Goal: Find specific page/section

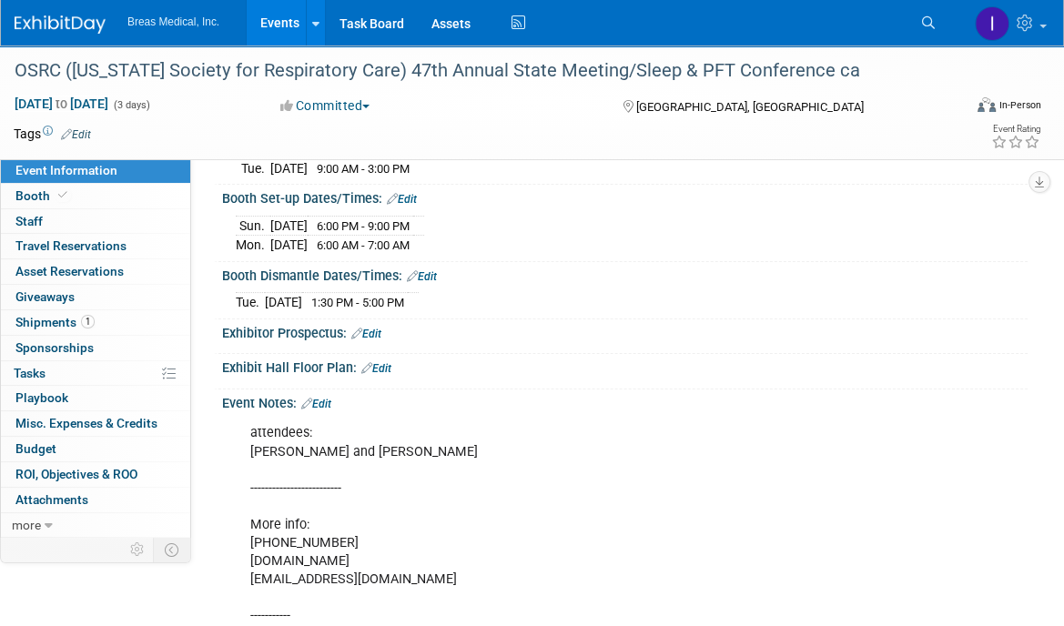
click at [280, 25] on link "Events" at bounding box center [280, 22] width 66 height 45
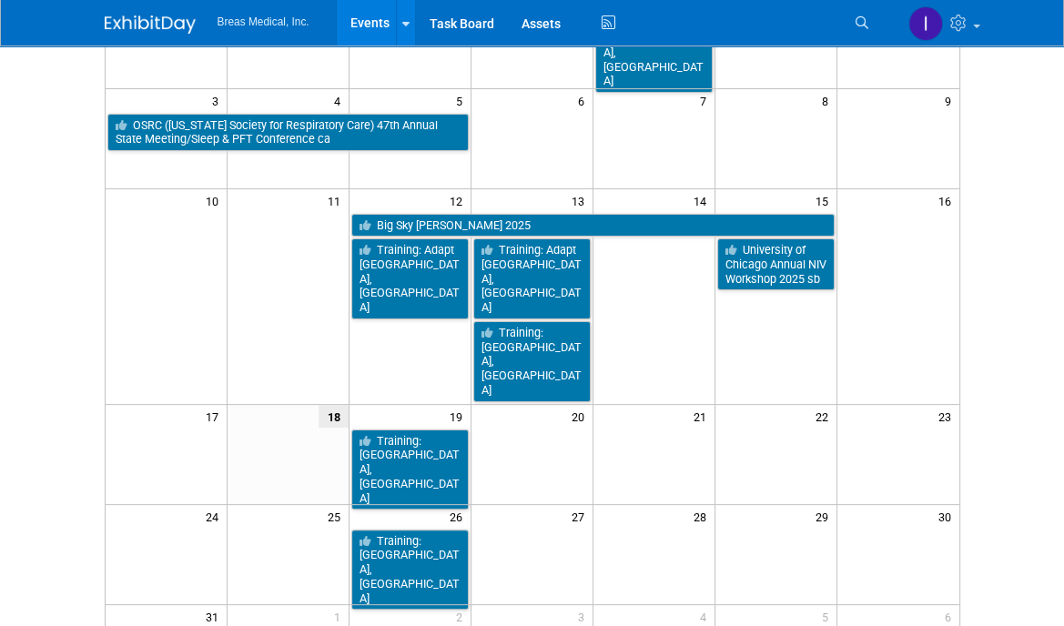
scroll to position [273, 0]
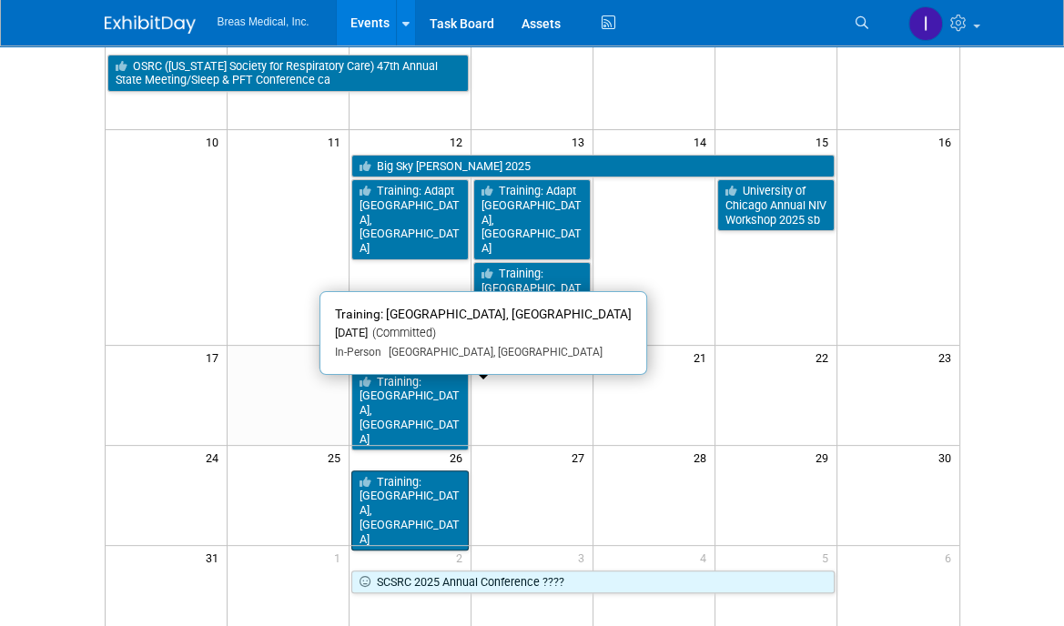
click at [411, 470] on link "Training: [GEOGRAPHIC_DATA], [GEOGRAPHIC_DATA]" at bounding box center [409, 510] width 117 height 81
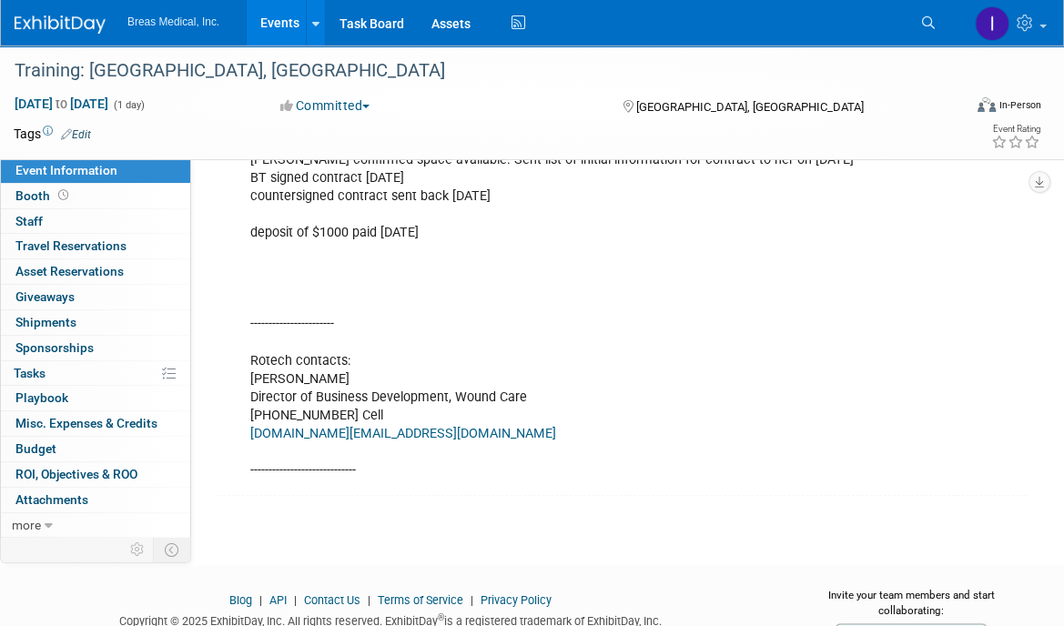
scroll to position [1547, 0]
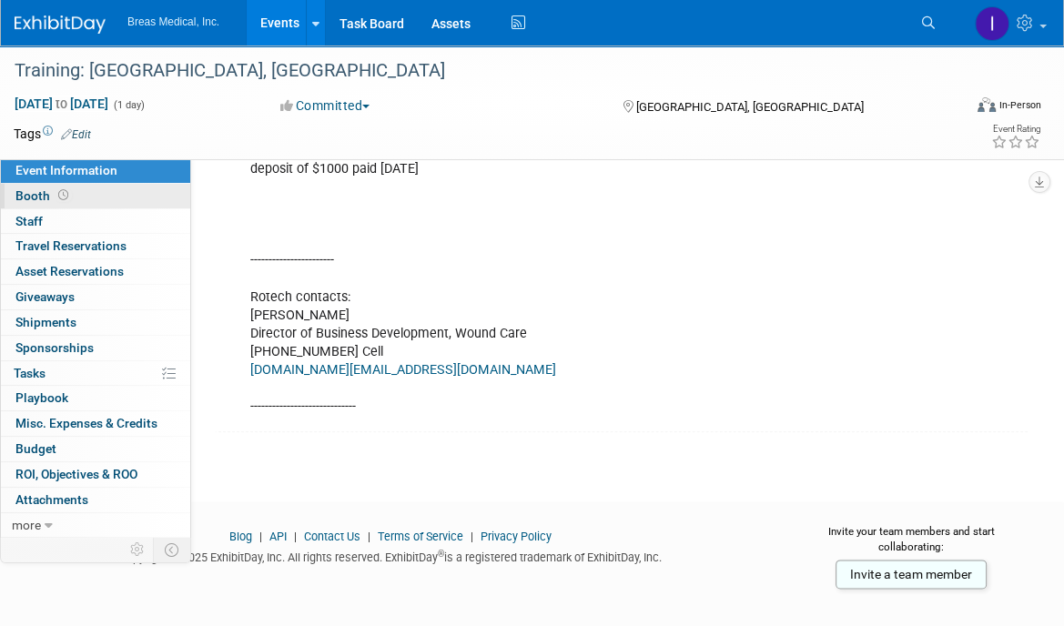
click at [35, 190] on span "Booth" at bounding box center [43, 195] width 56 height 15
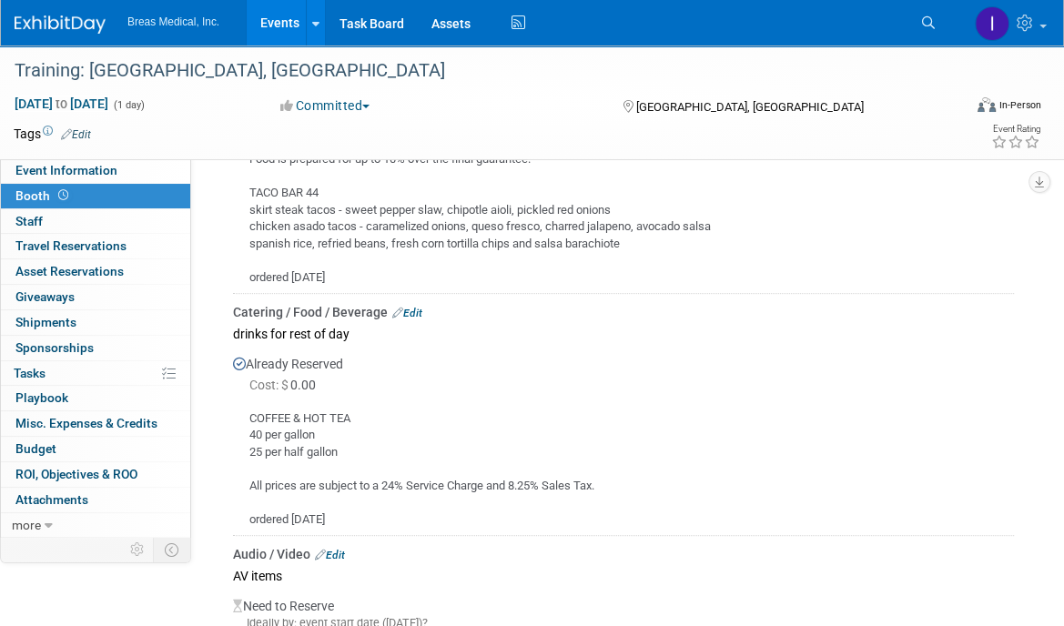
scroll to position [580, 0]
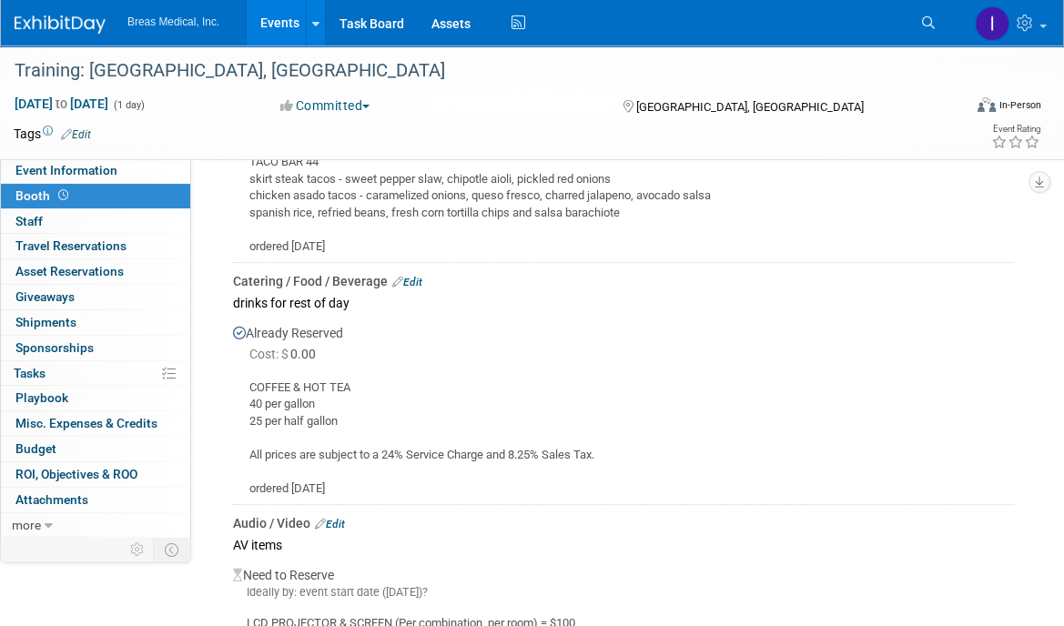
click at [1025, 348] on div "Catering / Food / Beverage Edit lunch buffet Already Reserved Cost: $ 0.00 TACO…" at bounding box center [620, 302] width 813 height 777
